Goal: Check status: Check status

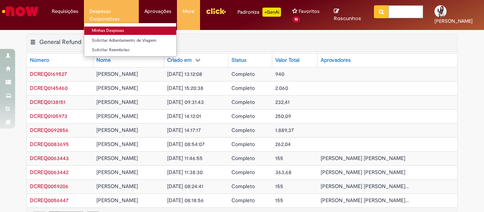
click at [104, 32] on link "Minhas Despesas" at bounding box center [130, 30] width 92 height 8
click at [103, 32] on link "Minhas Despesas" at bounding box center [130, 30] width 92 height 8
click at [114, 31] on link "Minhas Despesas" at bounding box center [130, 30] width 92 height 8
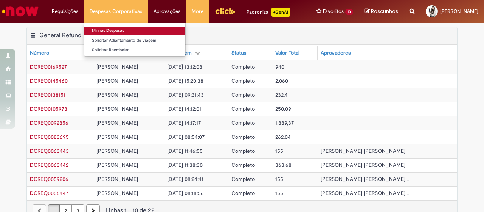
click at [99, 28] on link "Minhas Despesas" at bounding box center [134, 30] width 101 height 8
click at [101, 28] on link "Minhas Despesas" at bounding box center [134, 30] width 101 height 8
click at [109, 34] on link "Minhas Despesas" at bounding box center [134, 30] width 101 height 8
click at [105, 29] on link "Minhas Despesas" at bounding box center [134, 30] width 101 height 8
click at [109, 33] on link "Minhas Despesas" at bounding box center [134, 30] width 101 height 8
